Goal: Find specific page/section: Find specific page/section

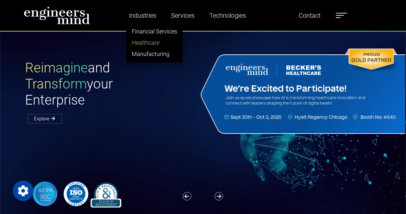
click at [143, 38] on link "Healthcare" at bounding box center [155, 42] width 56 height 11
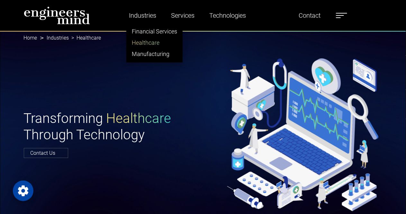
click at [148, 40] on link "Healthcare" at bounding box center [155, 42] width 56 height 11
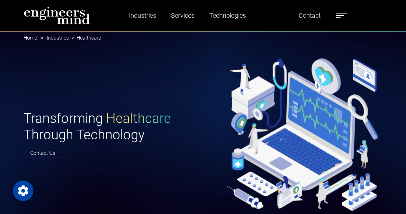
click at [125, 85] on div "Transforming Healthcare Through Technology Contact Us" at bounding box center [203, 133] width 406 height 205
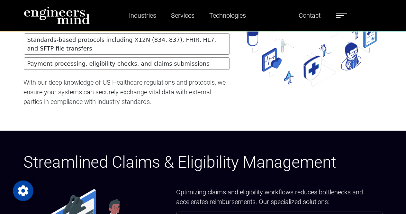
scroll to position [1185, 0]
